Goal: Information Seeking & Learning: Learn about a topic

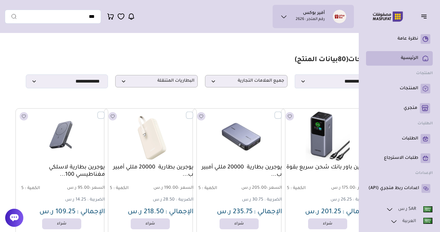
click at [418, 61] on p "الرئيسية" at bounding box center [409, 58] width 17 height 6
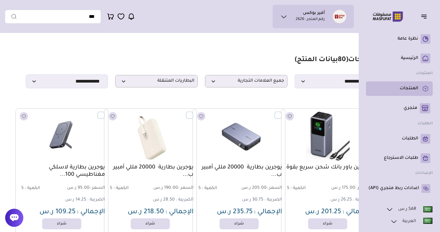
click at [412, 89] on p "المنتجات" at bounding box center [408, 89] width 18 height 6
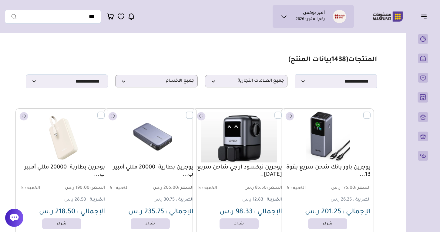
click at [165, 77] on p "جميع الاقسام" at bounding box center [156, 81] width 82 height 12
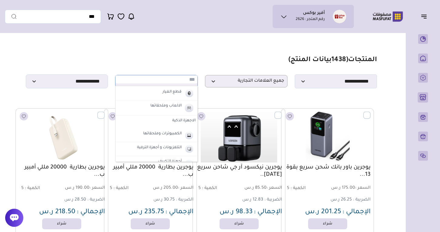
scroll to position [207, 0]
click at [178, 121] on label "الاجهزة الذكية" at bounding box center [156, 121] width 82 height 11
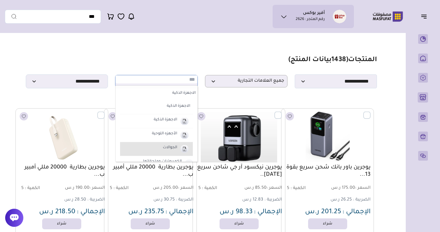
scroll to position [250, 0]
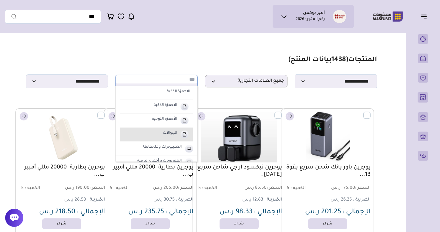
click at [171, 137] on li "الجوالات" at bounding box center [156, 135] width 73 height 14
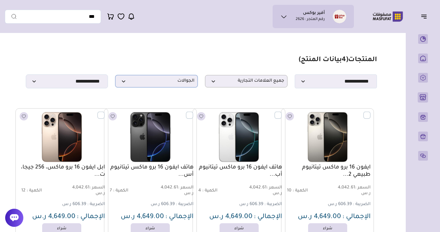
scroll to position [0, 0]
click at [167, 82] on span "الجوالات" at bounding box center [156, 81] width 76 height 6
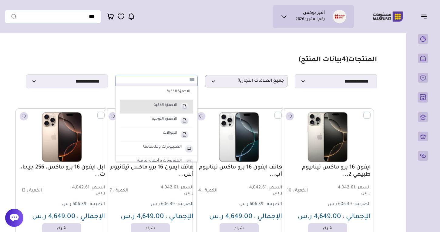
click at [163, 108] on label "الاجهزة الذكية" at bounding box center [165, 106] width 25 height 8
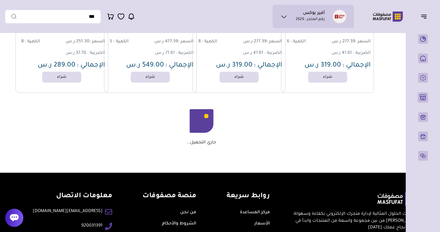
scroll to position [713, 0]
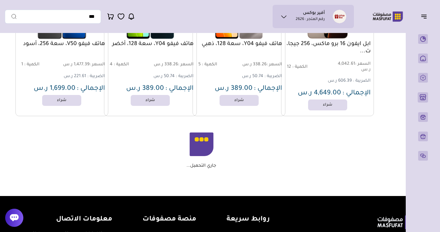
scroll to position [1390, 0]
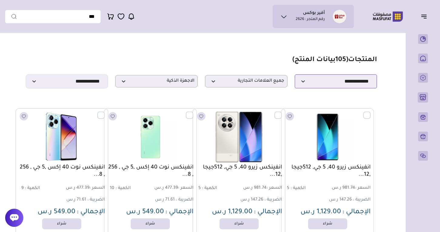
scroll to position [0, 0]
click at [168, 80] on span "الاجهزة الذكية" at bounding box center [156, 81] width 76 height 6
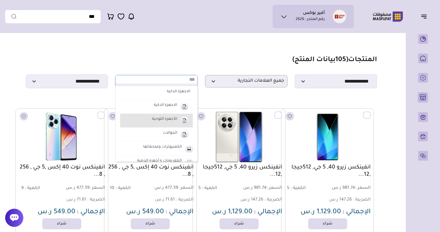
click at [165, 120] on label "الأجهزه اللوحية" at bounding box center [164, 120] width 27 height 8
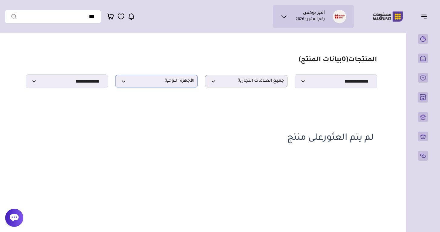
click at [167, 81] on span "الأجهزه اللوحية" at bounding box center [156, 81] width 76 height 6
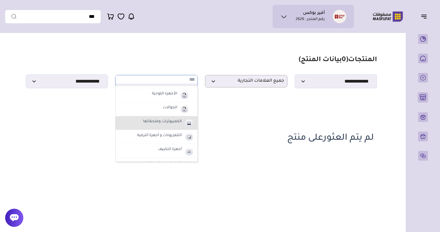
scroll to position [278, 0]
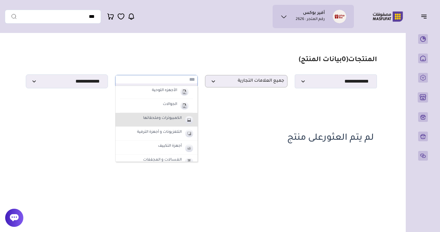
click at [169, 121] on label "الكمبيوترات وملحقاتها" at bounding box center [162, 119] width 40 height 8
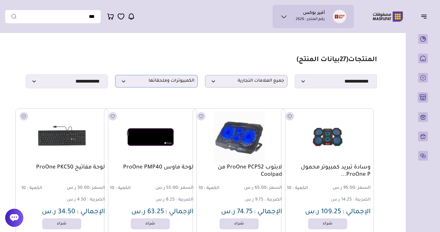
scroll to position [0, 0]
click at [154, 83] on span "الكمبيوترات وملحقاتها" at bounding box center [156, 81] width 76 height 6
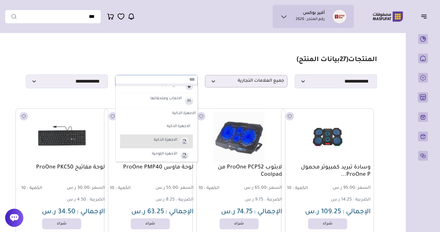
scroll to position [213, 0]
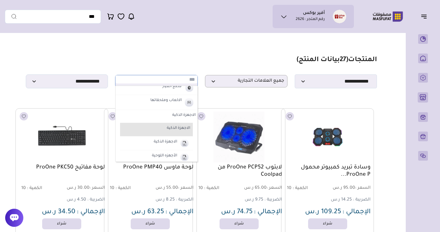
click at [172, 128] on label "الاجهزة الذكية" at bounding box center [159, 129] width 64 height 8
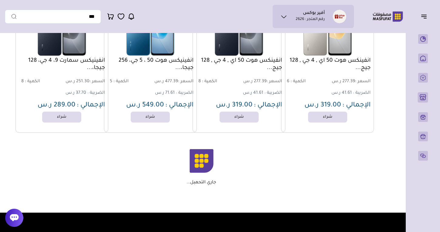
scroll to position [680, 0]
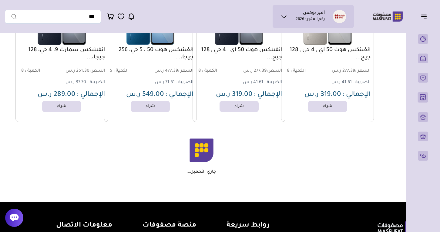
drag, startPoint x: 219, startPoint y: 171, endPoint x: 180, endPoint y: 167, distance: 39.9
click at [180, 167] on div "جاري التحميل..." at bounding box center [201, 157] width 345 height 36
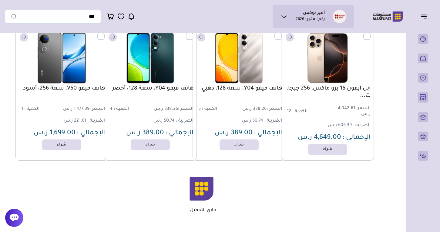
scroll to position [1347, 0]
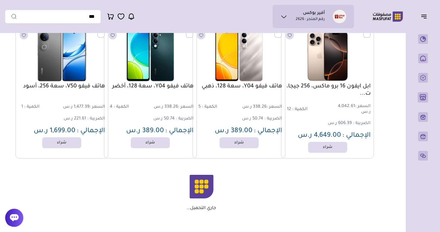
drag, startPoint x: 188, startPoint y: 209, endPoint x: 184, endPoint y: 209, distance: 3.6
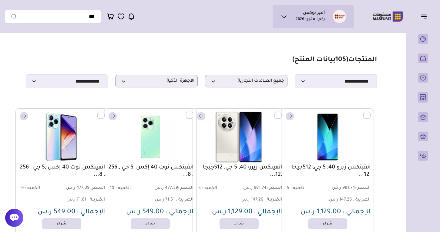
scroll to position [0, 0]
click at [148, 83] on span "الاجهزة الذكية" at bounding box center [156, 81] width 76 height 6
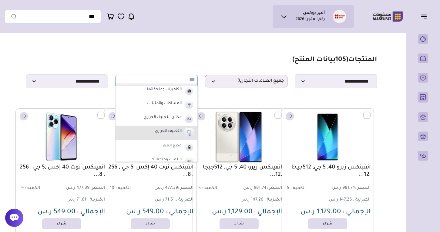
scroll to position [152, 0]
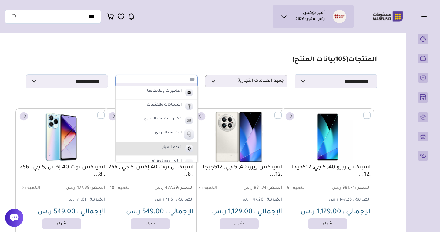
click at [167, 151] on li "قطع الغيار" at bounding box center [156, 149] width 82 height 14
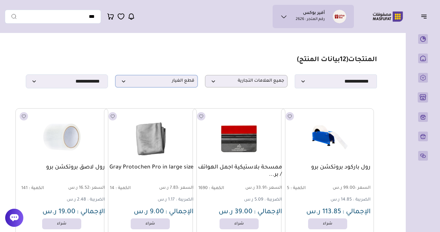
scroll to position [0, 0]
click at [160, 88] on div "**********" at bounding box center [201, 82] width 351 height 14
click at [162, 81] on span "قطع الغيار" at bounding box center [156, 81] width 76 height 6
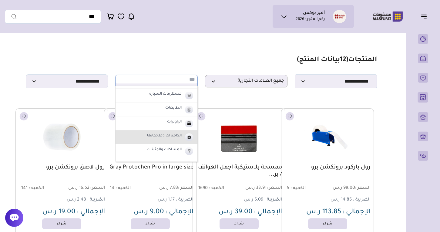
scroll to position [106, 0]
click at [163, 138] on label "الكاميرات وملحقاتها" at bounding box center [164, 138] width 36 height 8
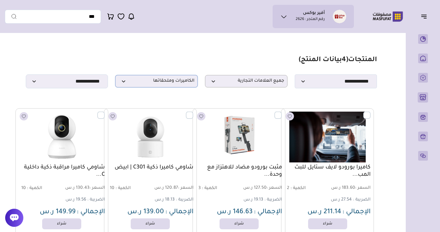
scroll to position [0, 0]
click at [175, 78] on p "الكاميرات وملحقاتها" at bounding box center [156, 81] width 82 height 12
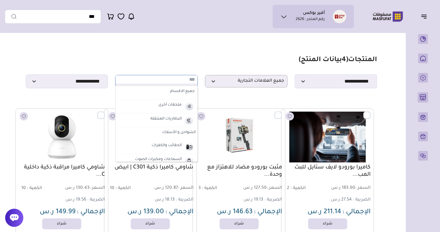
click at [179, 132] on label "الشواحن و الأسلاك" at bounding box center [156, 133] width 82 height 11
click at [192, 68] on section "**********" at bounding box center [201, 72] width 351 height 32
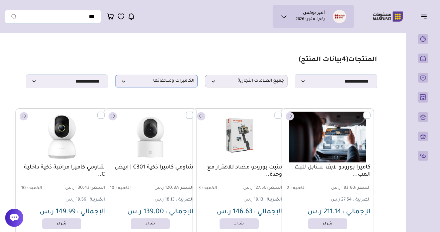
click at [167, 82] on span "الكاميرات وملحقاتها" at bounding box center [156, 81] width 76 height 6
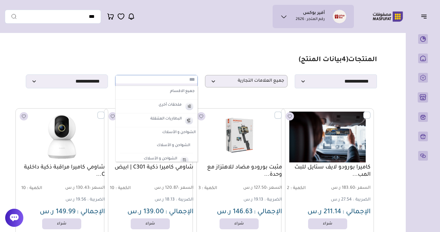
click at [177, 133] on label "الشواحن و الأسلاك" at bounding box center [156, 133] width 82 height 11
click at [174, 132] on label "الشواحن و الأسلاك" at bounding box center [156, 133] width 82 height 11
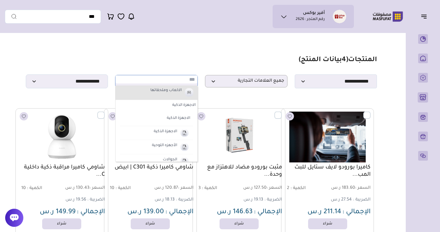
scroll to position [309, 0]
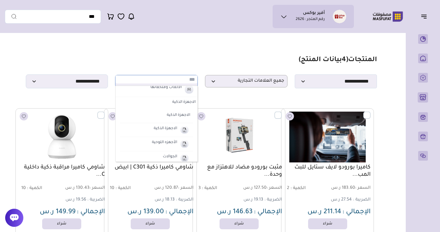
click at [178, 102] on label "الاجهزة الذكية" at bounding box center [156, 102] width 82 height 11
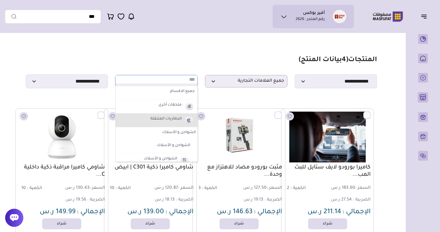
scroll to position [0, 0]
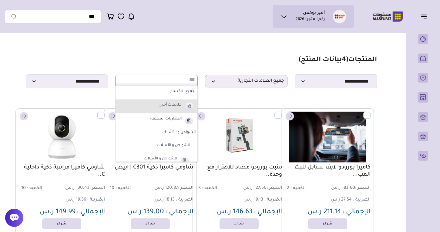
click at [169, 108] on label "ملحقات أخرى" at bounding box center [170, 106] width 25 height 8
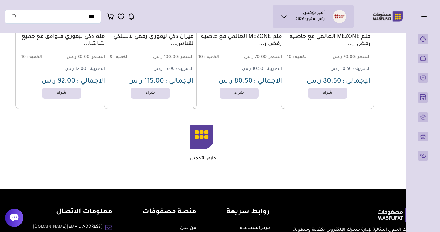
scroll to position [1399, 0]
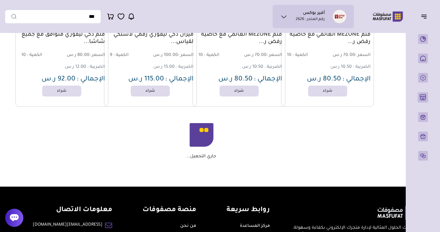
click at [163, 68] on span "15.00 ر.س" at bounding box center [163, 67] width 21 height 5
click at [164, 68] on span "15.00 ر.س" at bounding box center [163, 67] width 21 height 5
click at [184, 157] on div "جاري التحميل..." at bounding box center [201, 141] width 345 height 36
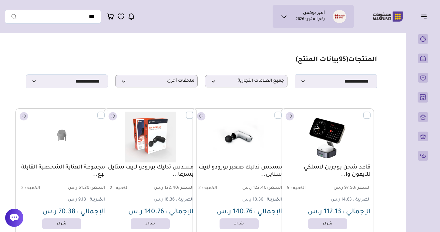
scroll to position [0, 0]
click at [181, 76] on p "ملحقات أخرى" at bounding box center [156, 81] width 82 height 12
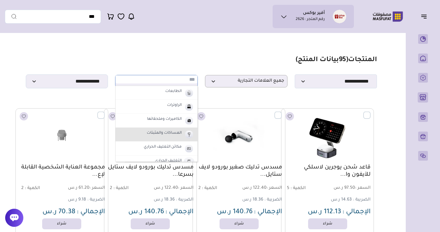
scroll to position [206, 0]
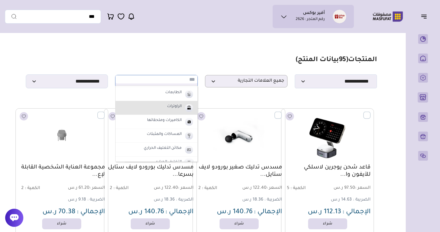
click at [159, 112] on li "الراوترات" at bounding box center [156, 108] width 82 height 14
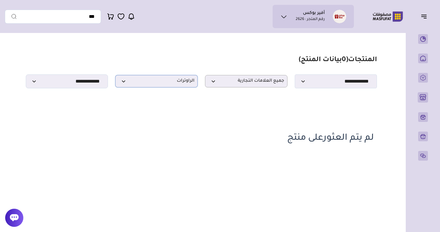
click at [165, 84] on span "الراوترات" at bounding box center [156, 81] width 76 height 6
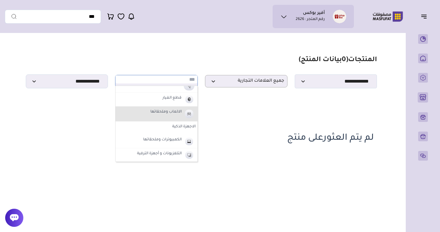
scroll to position [289, 0]
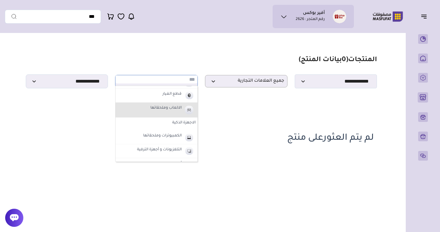
click at [176, 112] on label "الالعاب وملحقاتها" at bounding box center [165, 109] width 33 height 8
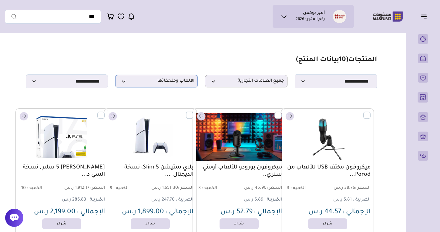
scroll to position [0, 0]
click at [154, 86] on p "الالعاب وملحقاتها" at bounding box center [156, 81] width 82 height 12
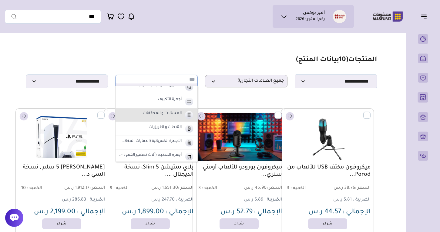
scroll to position [354, 0]
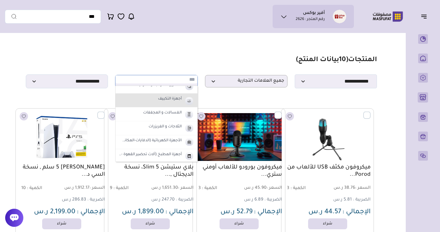
click at [161, 100] on label "أجهزة التكييف" at bounding box center [169, 99] width 25 height 8
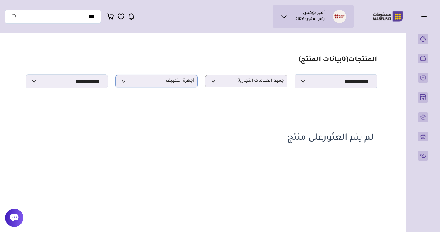
click at [165, 80] on span "أجهزة التكييف" at bounding box center [156, 81] width 76 height 6
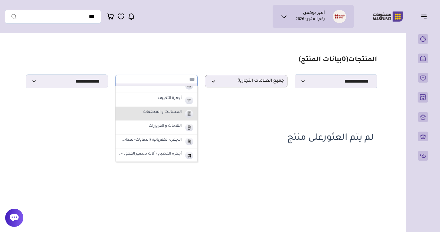
scroll to position [354, 0]
click at [171, 118] on li "الغسالات و المجففات" at bounding box center [156, 114] width 82 height 14
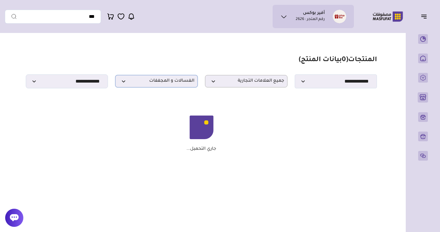
click at [161, 82] on span "الغسالات و المجففات" at bounding box center [156, 81] width 76 height 6
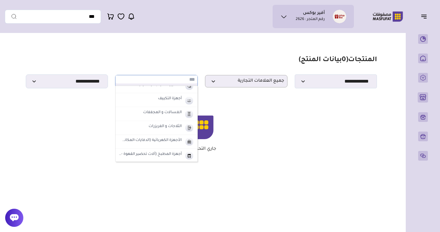
click at [157, 81] on input "text" at bounding box center [156, 79] width 82 height 8
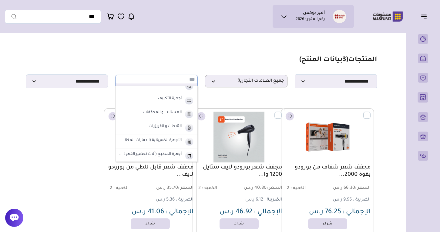
click at [160, 59] on section "**********" at bounding box center [201, 72] width 351 height 32
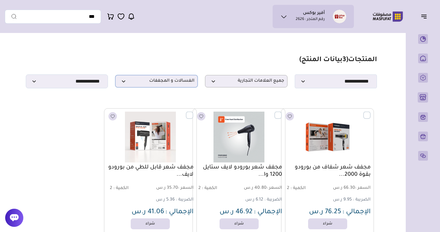
click at [151, 82] on span "الغسالات و المجففات" at bounding box center [156, 81] width 76 height 6
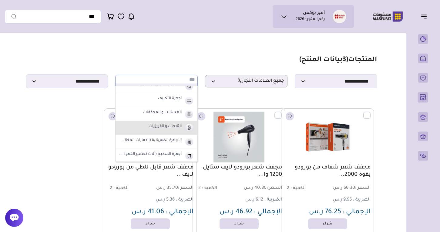
click at [150, 130] on li "الثلاجات و الفريزرات" at bounding box center [156, 128] width 82 height 14
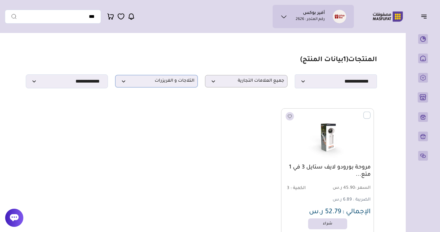
click at [146, 81] on span "الثلاجات و الفريزرات" at bounding box center [156, 81] width 76 height 6
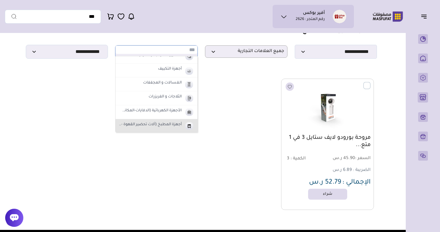
scroll to position [30, 0]
click at [149, 127] on label "أجهزة المطبخ (آلات تحضير القهوة - الأفران)" at bounding box center [149, 125] width 65 height 8
select select "**"
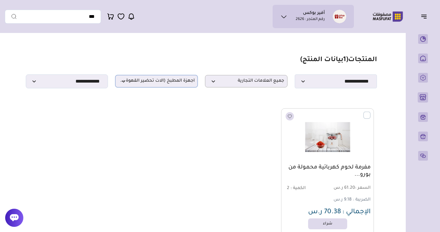
scroll to position [0, 0]
